Goal: Task Accomplishment & Management: Complete application form

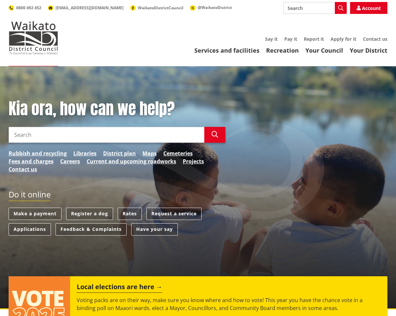
scroll to position [33, 0]
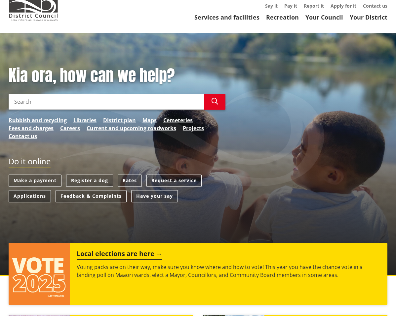
click at [40, 197] on link "Applications" at bounding box center [30, 196] width 42 height 12
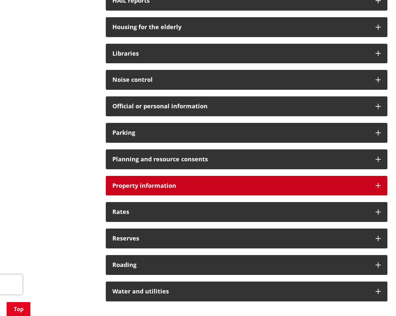
scroll to position [496, 0]
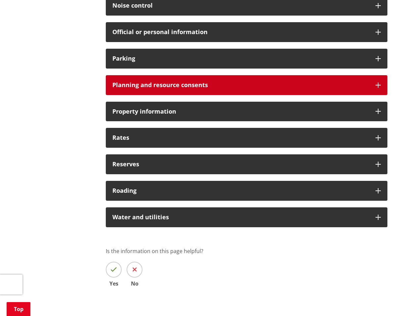
click at [151, 88] on h3 "Planning and resource consents" at bounding box center [240, 85] width 257 height 7
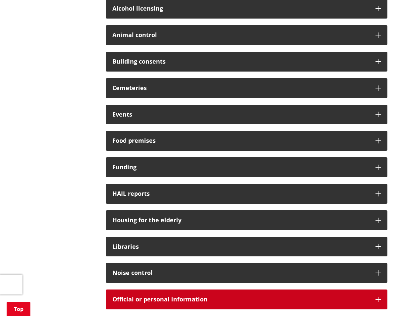
scroll to position [198, 0]
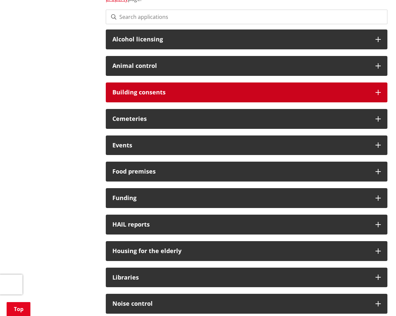
click at [158, 92] on h3 "Building consents" at bounding box center [240, 92] width 257 height 7
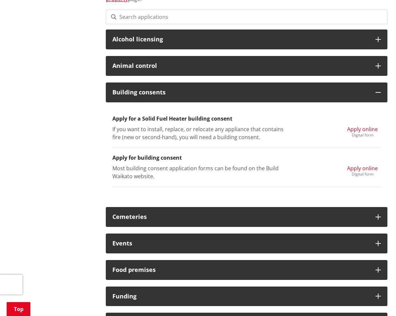
click at [364, 169] on span "Apply online" at bounding box center [362, 167] width 31 height 7
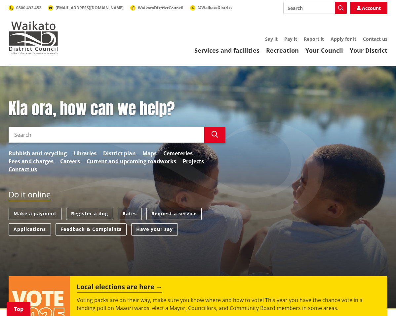
scroll to position [99, 0]
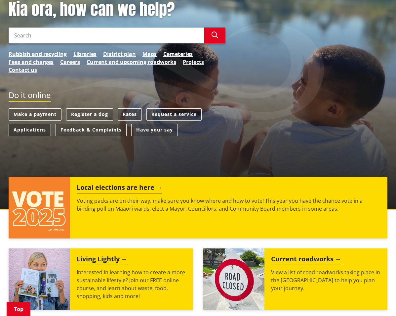
click at [18, 130] on link "Applications" at bounding box center [30, 130] width 42 height 12
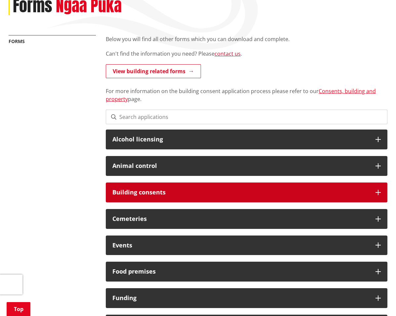
scroll to position [132, 0]
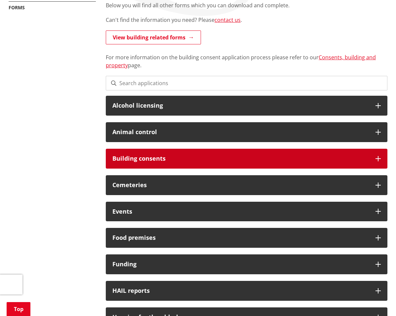
click at [147, 155] on h3 "Building consents" at bounding box center [240, 158] width 257 height 7
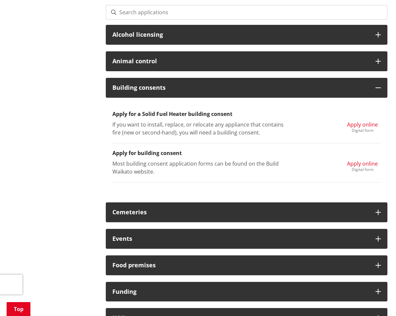
scroll to position [265, 0]
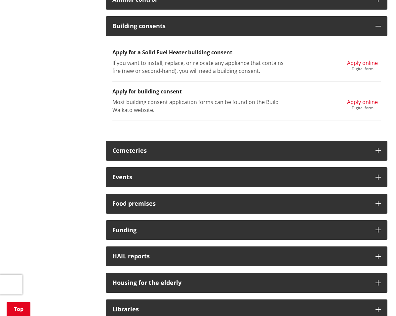
click at [367, 104] on span "Apply online" at bounding box center [362, 101] width 31 height 7
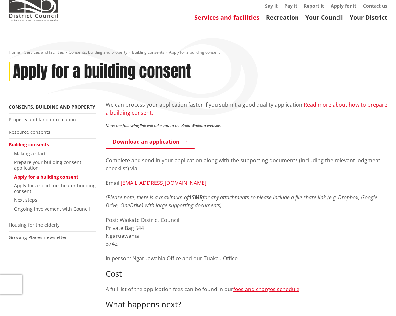
scroll to position [66, 0]
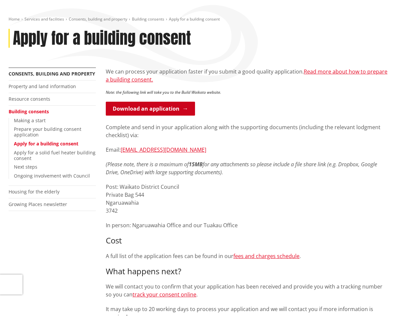
click at [149, 107] on link "Download an application" at bounding box center [150, 109] width 89 height 14
